Goal: Check status: Check status

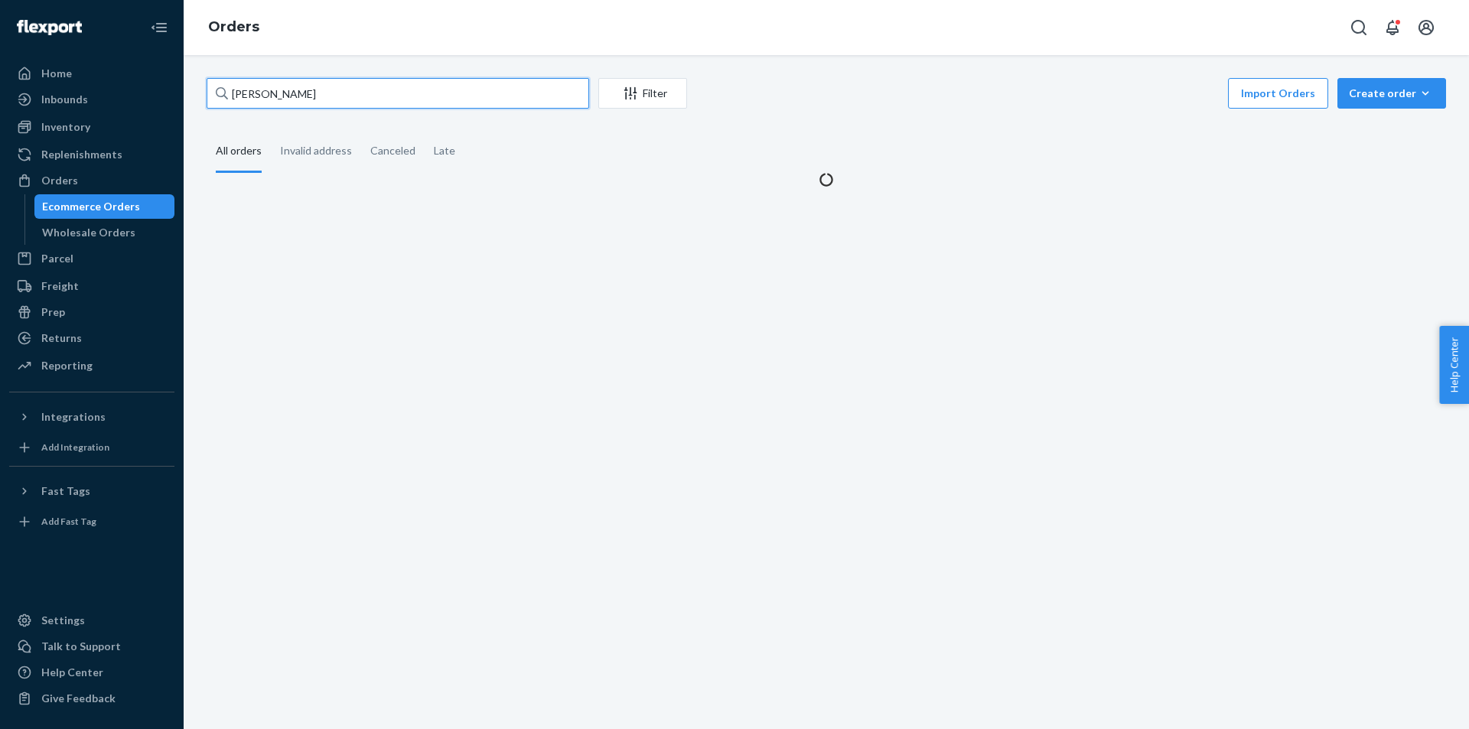
click at [420, 96] on input "[PERSON_NAME]" at bounding box center [398, 93] width 383 height 31
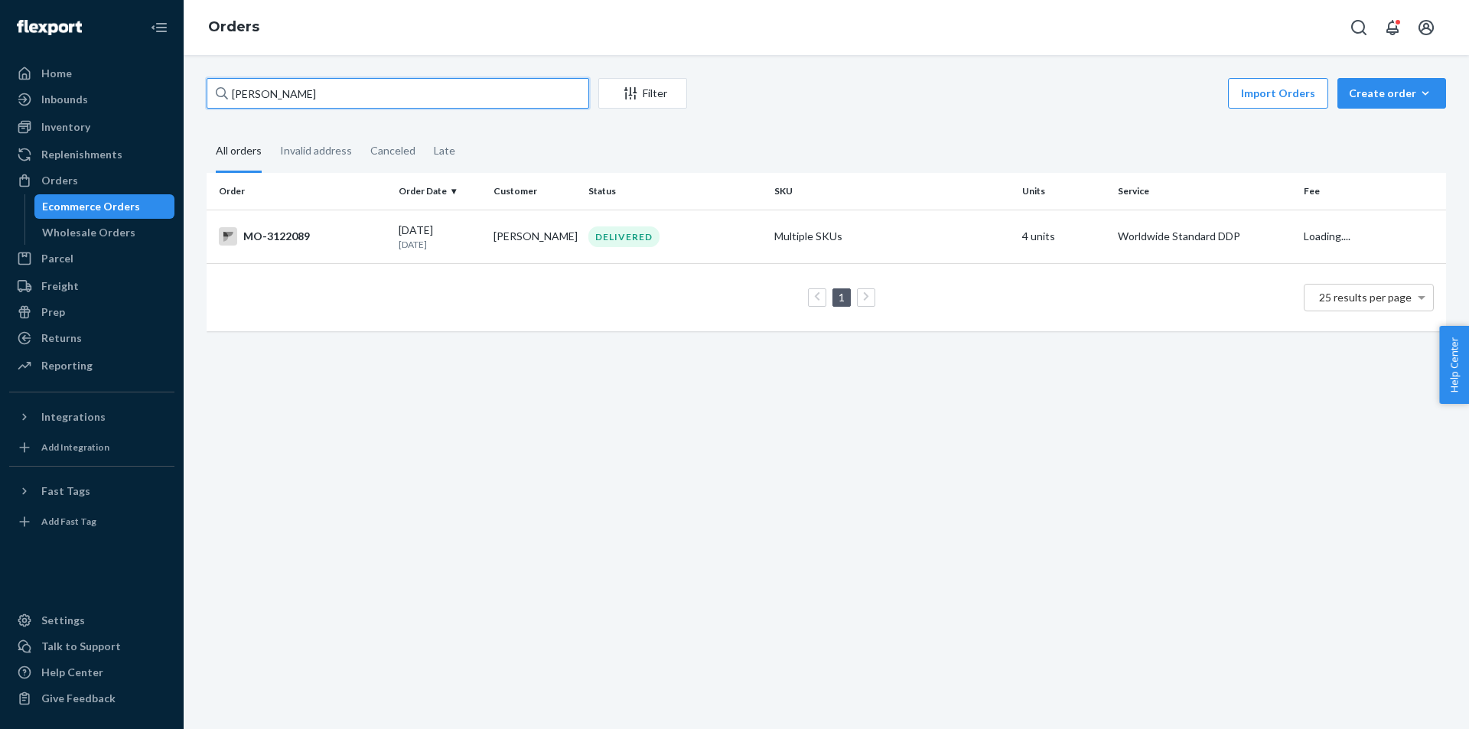
type input "[PERSON_NAME]"
click at [706, 252] on td "DELIVERED" at bounding box center [675, 237] width 186 height 54
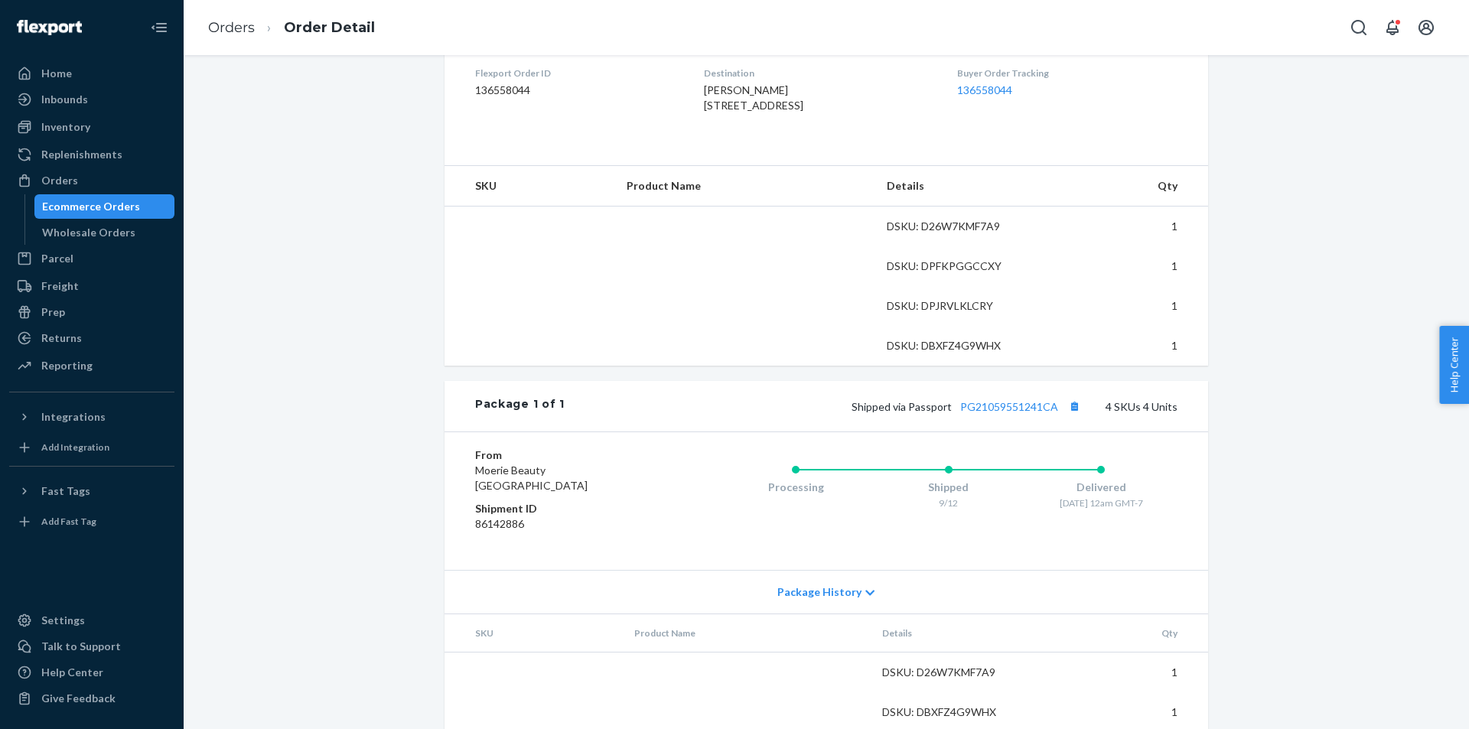
scroll to position [524, 0]
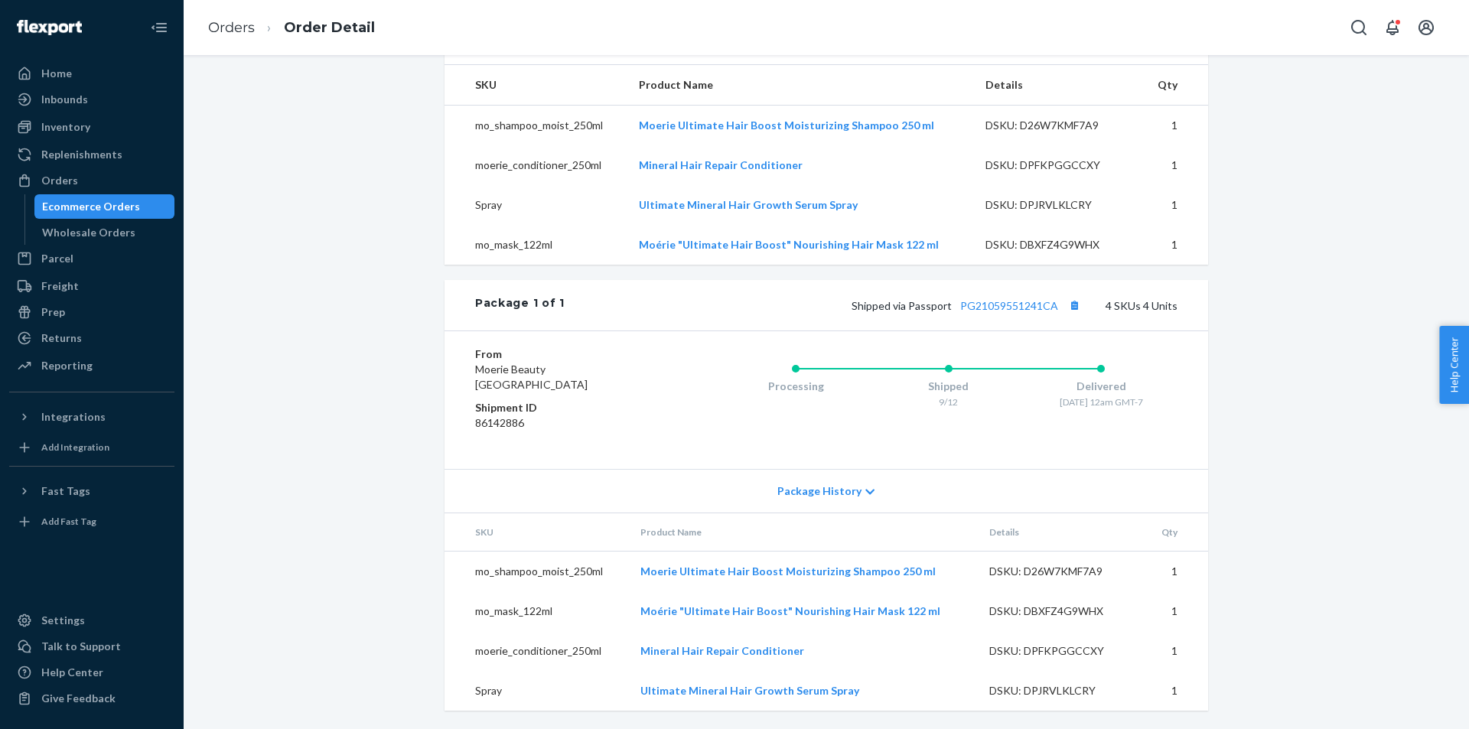
click at [1252, 418] on div "Website Order # MO-3122089 • Worldwide Standard DDP / $15.25 View Details Submi…" at bounding box center [826, 157] width 1262 height 1145
click at [1268, 491] on div "Website Order # MO-3122089 • Worldwide Standard DDP / $15.25 View Details Submi…" at bounding box center [826, 157] width 1262 height 1145
